Goal: Information Seeking & Learning: Learn about a topic

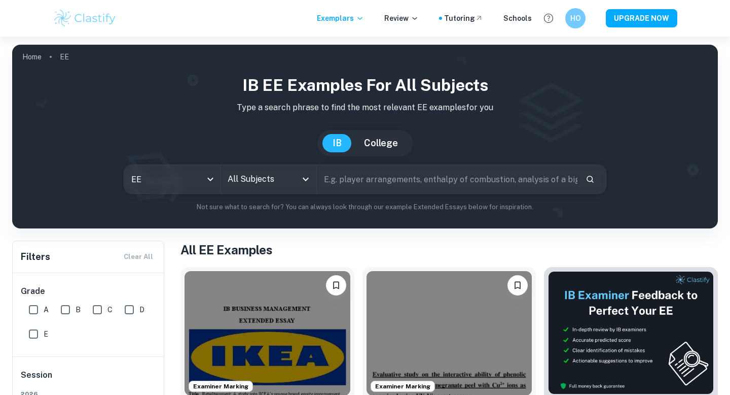
click at [288, 179] on input "All Subjects" at bounding box center [261, 178] width 72 height 19
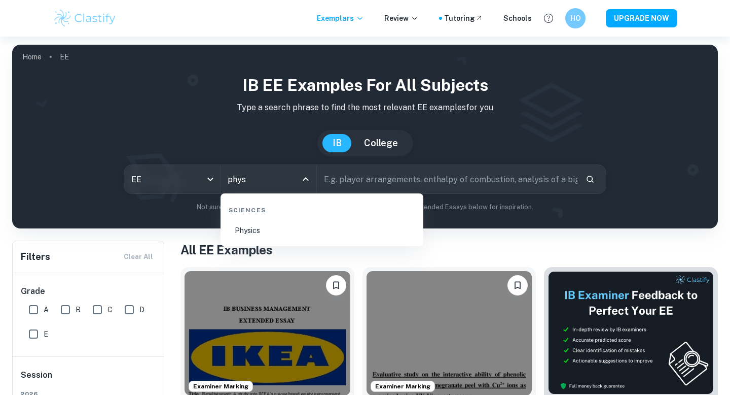
click at [316, 232] on li "Physics" at bounding box center [322, 230] width 195 height 23
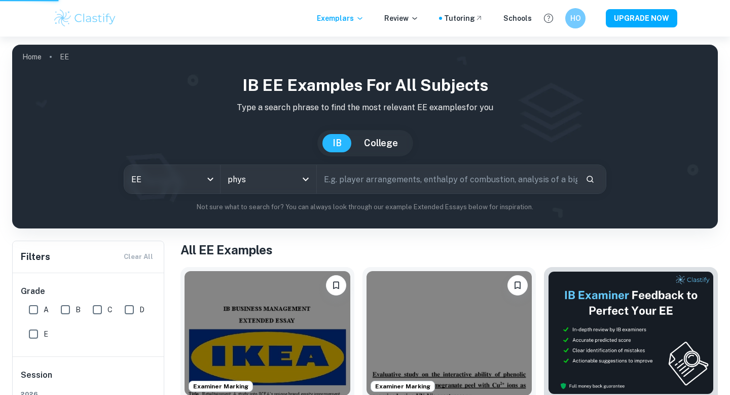
type input "Physics"
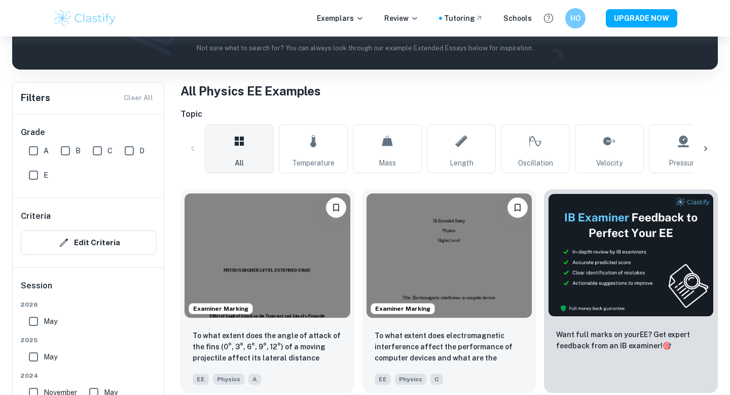
scroll to position [202, 0]
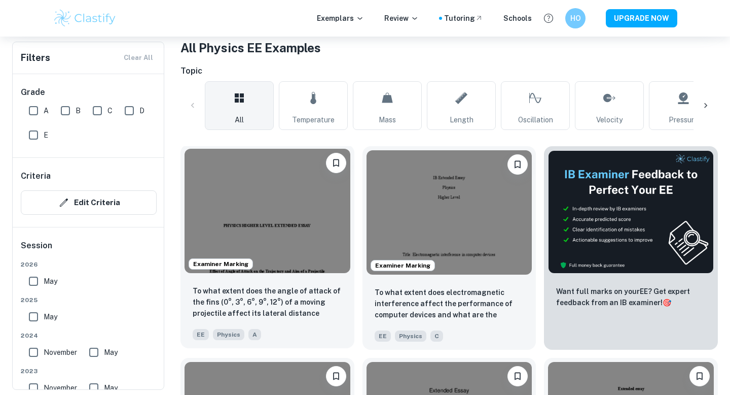
click at [307, 213] on img at bounding box center [268, 211] width 166 height 124
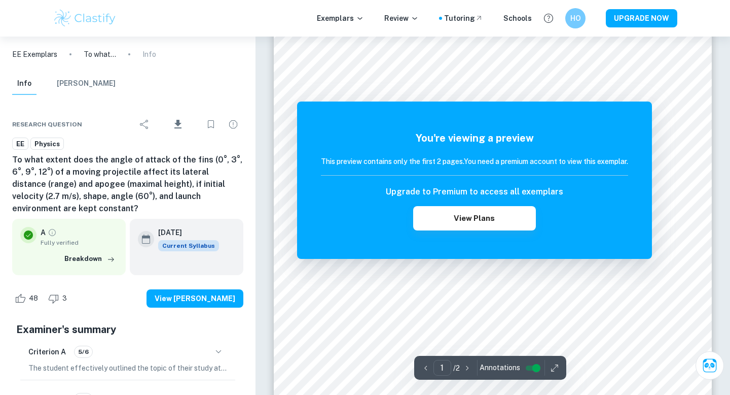
scroll to position [102, 0]
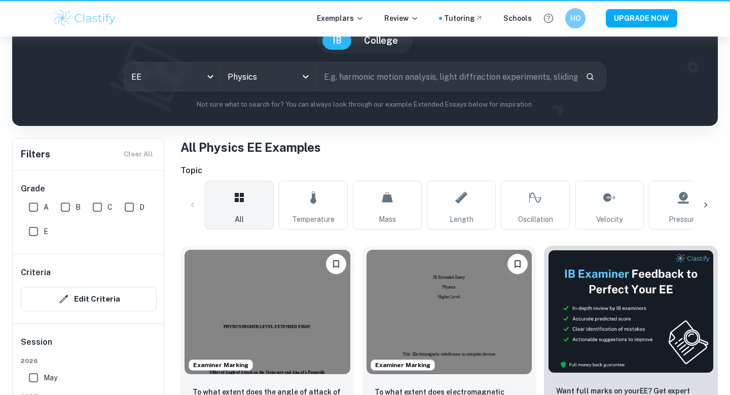
scroll to position [202, 0]
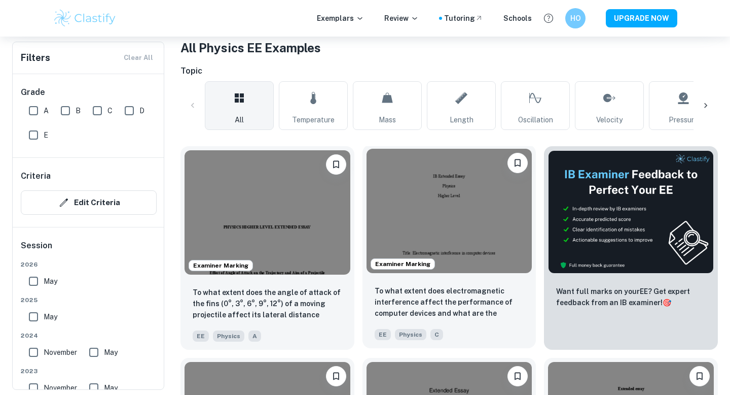
click at [433, 231] on img at bounding box center [450, 211] width 166 height 124
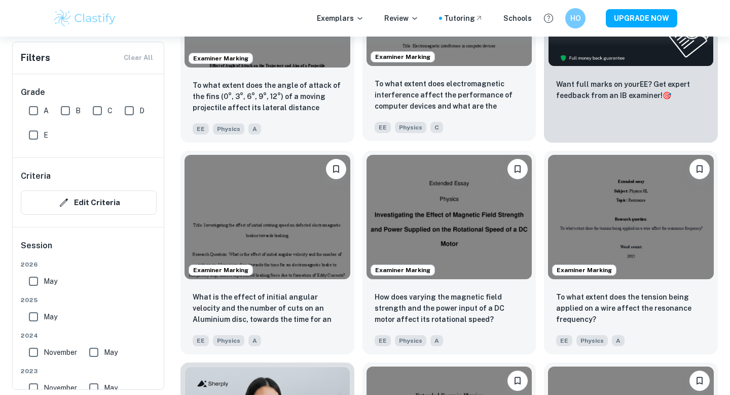
scroll to position [411, 0]
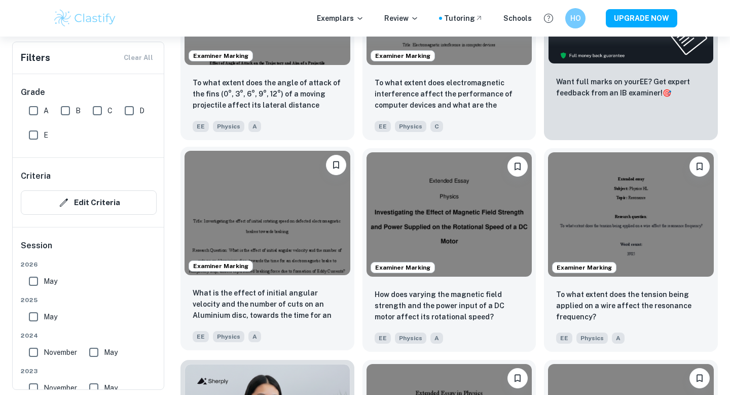
click at [307, 206] on img at bounding box center [268, 213] width 166 height 124
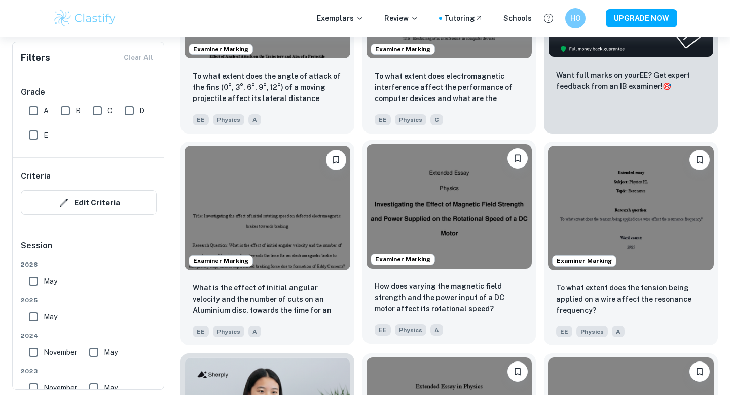
scroll to position [426, 0]
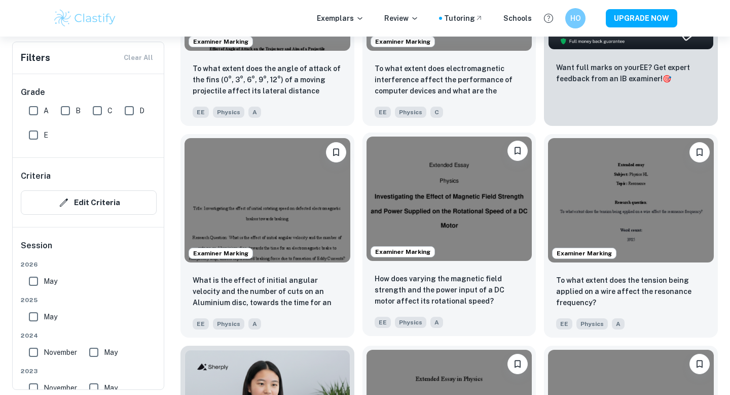
click at [432, 232] on img at bounding box center [450, 198] width 166 height 124
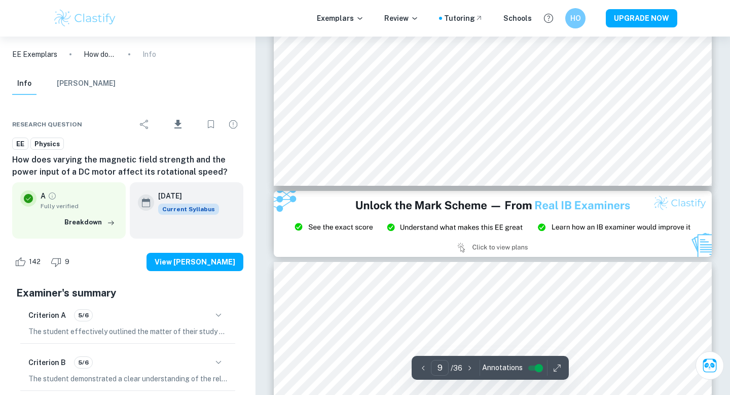
scroll to position [5170, 0]
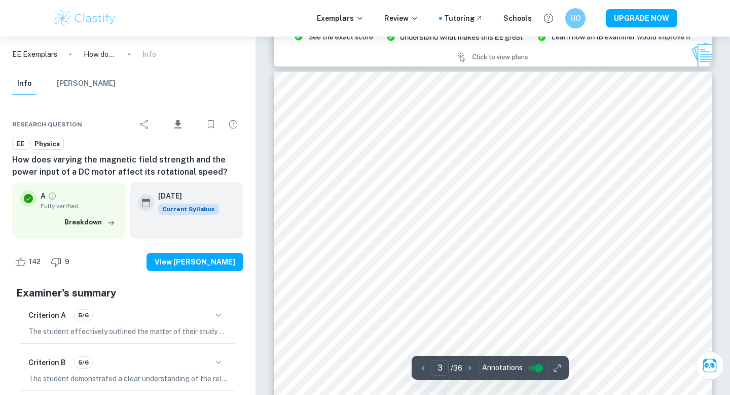
type input "2"
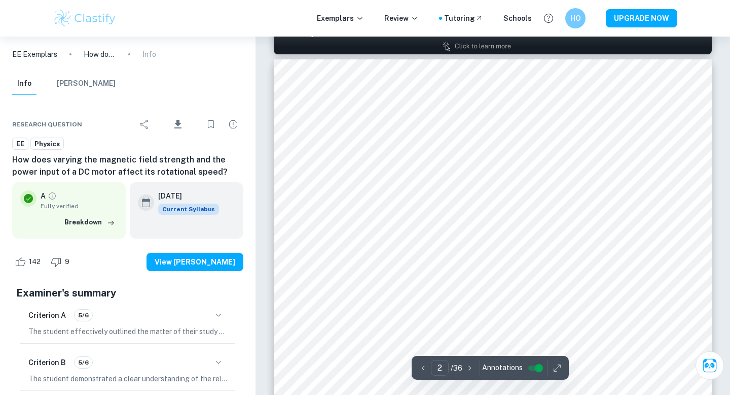
scroll to position [668, 0]
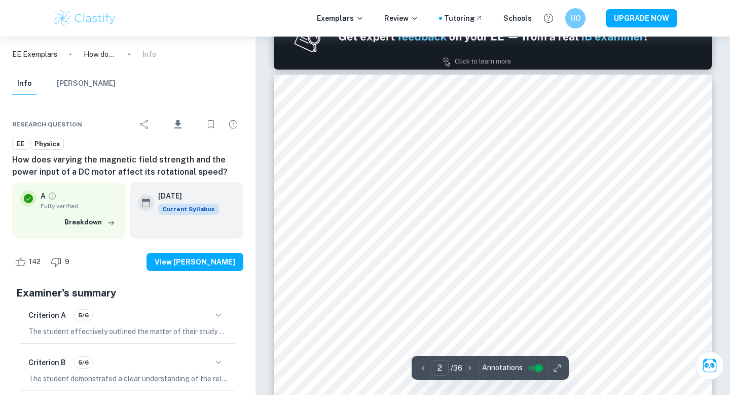
click at [370, 157] on div at bounding box center [483, 163] width 312 height 19
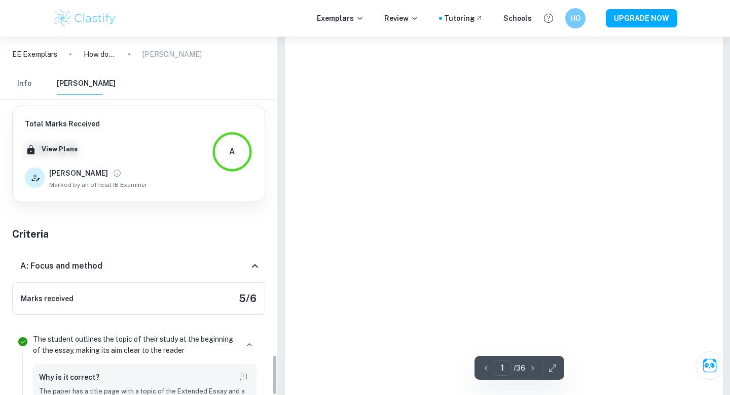
click at [370, 157] on div at bounding box center [504, 313] width 438 height 619
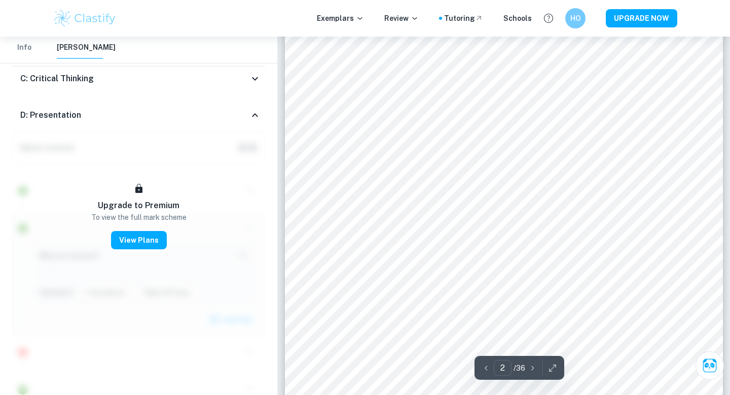
scroll to position [783, 0]
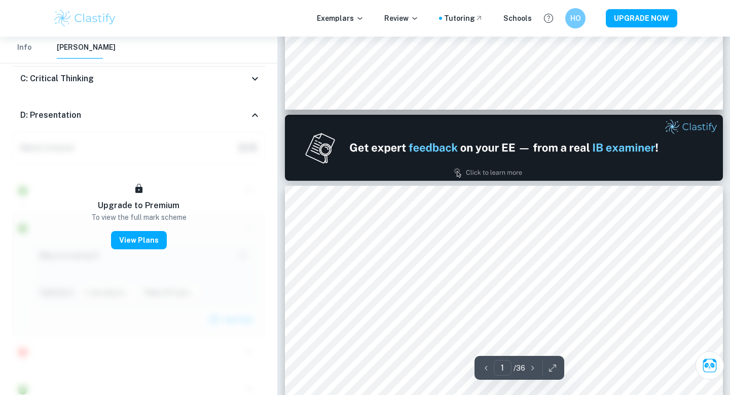
type input "2"
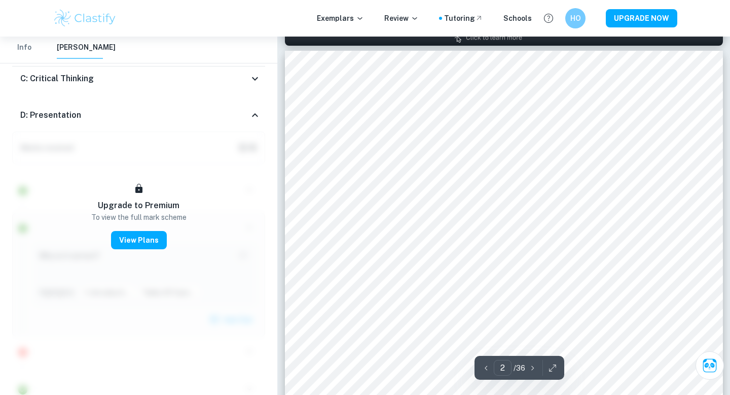
scroll to position [691, 0]
